Goal: Find specific page/section: Find specific page/section

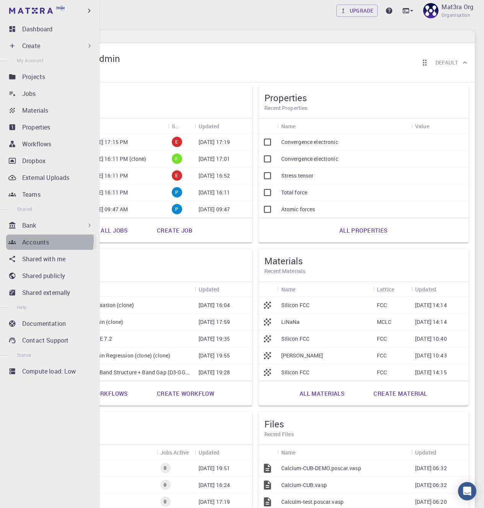
click at [44, 240] on p "Accounts" at bounding box center [35, 242] width 27 height 9
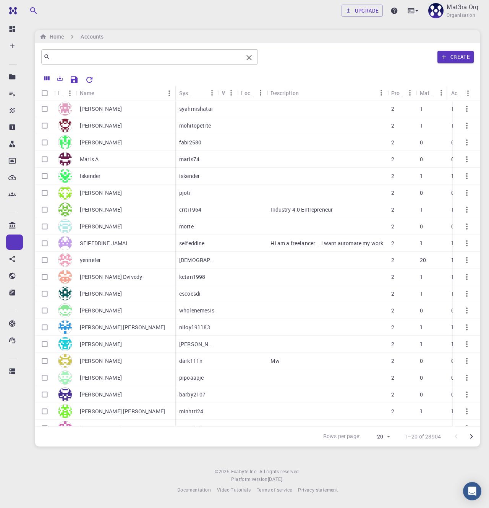
click at [148, 57] on input "text" at bounding box center [146, 57] width 193 height 11
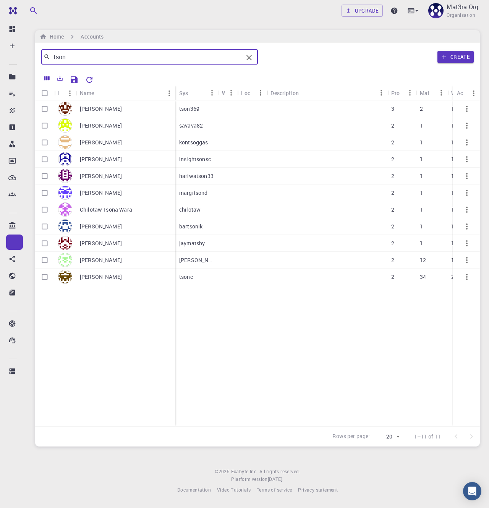
type input "tson"
click at [128, 109] on div "[PERSON_NAME]" at bounding box center [125, 109] width 99 height 17
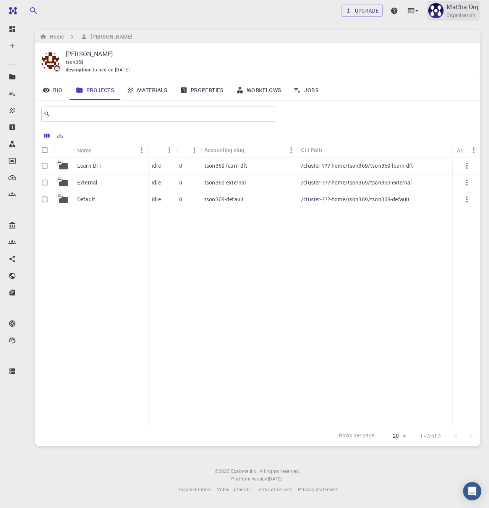
click at [451, 13] on span "Organisation" at bounding box center [461, 15] width 29 height 8
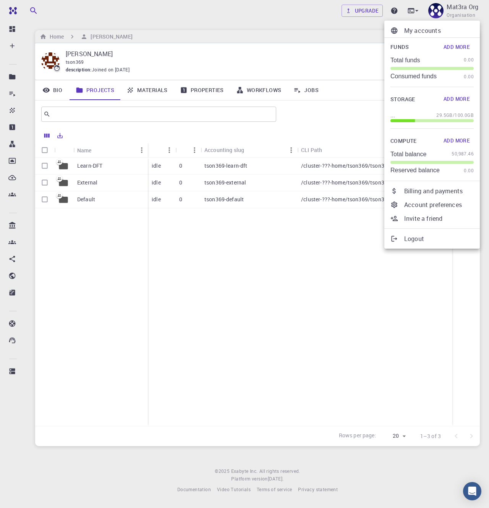
click at [442, 24] on li "My accounts" at bounding box center [433, 31] width 96 height 14
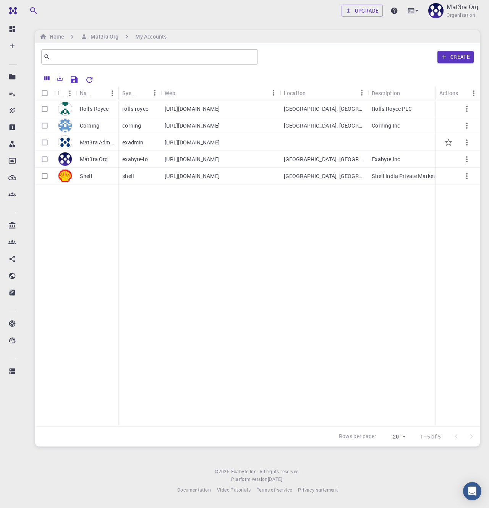
click at [96, 143] on p "Mat3ra Admin" at bounding box center [97, 143] width 35 height 8
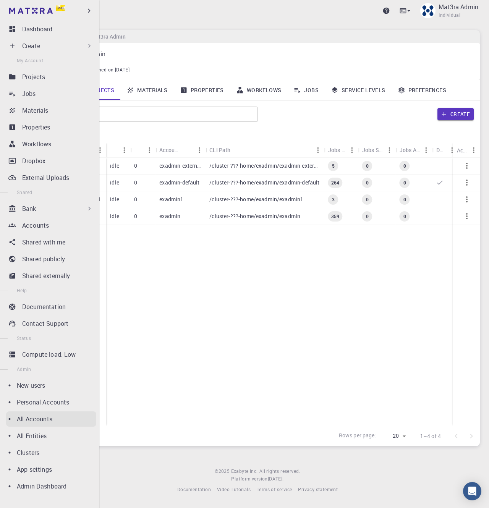
click at [34, 422] on p "All Accounts" at bounding box center [35, 419] width 36 height 9
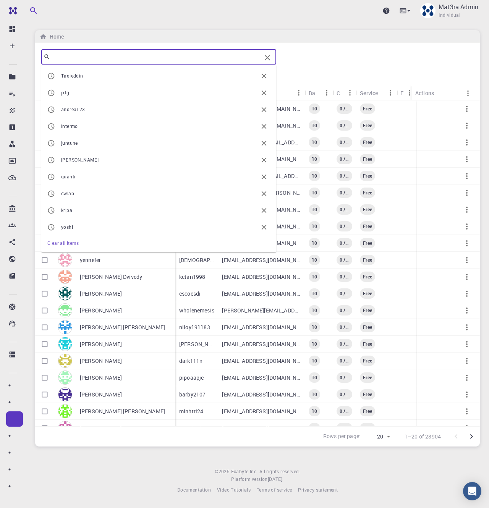
click at [192, 59] on input "text" at bounding box center [155, 57] width 211 height 11
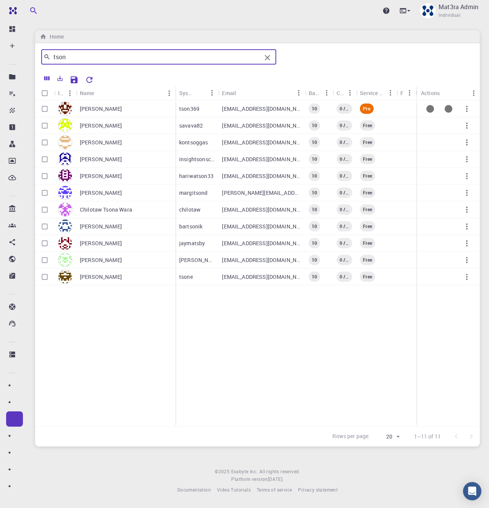
type input "tson"
click at [132, 109] on div "[PERSON_NAME]" at bounding box center [125, 109] width 99 height 17
